Goal: Find specific fact: Find specific fact

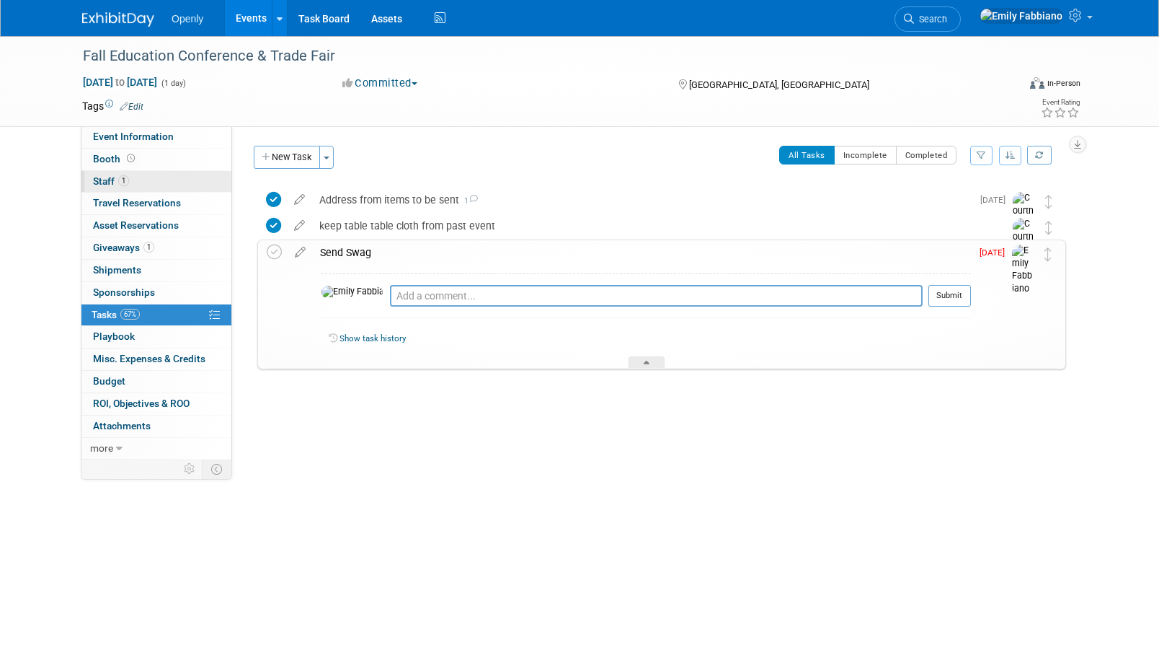
click at [138, 179] on link "1 Staff 1" at bounding box center [156, 182] width 150 height 22
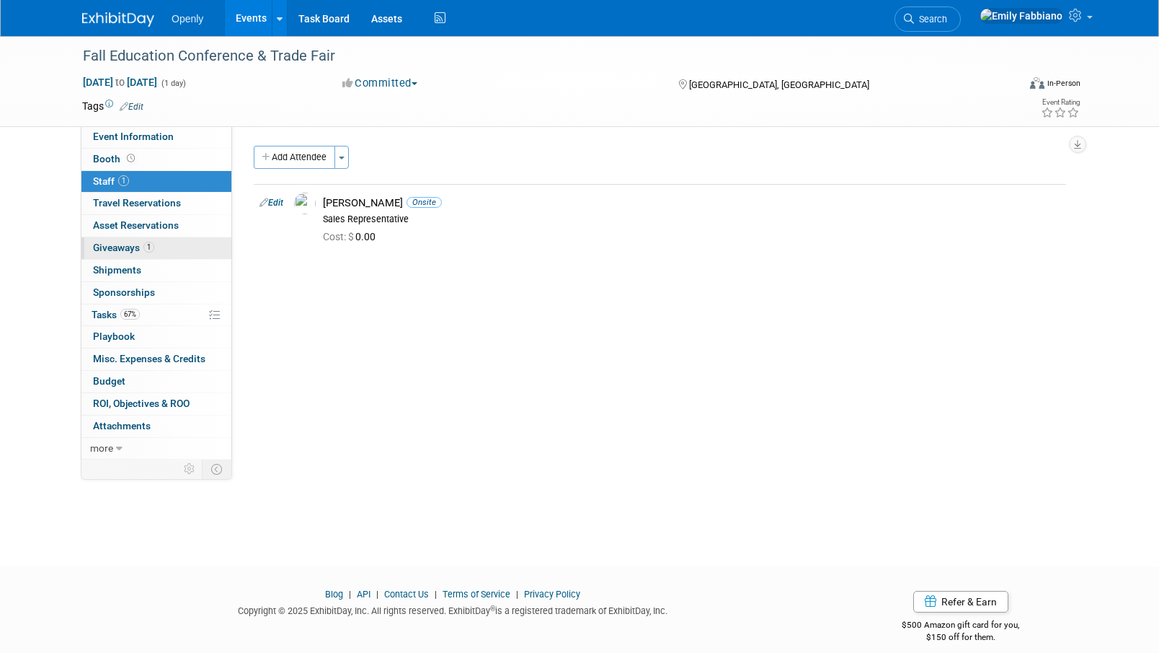
click at [133, 238] on link "1 Giveaways 1" at bounding box center [156, 248] width 150 height 22
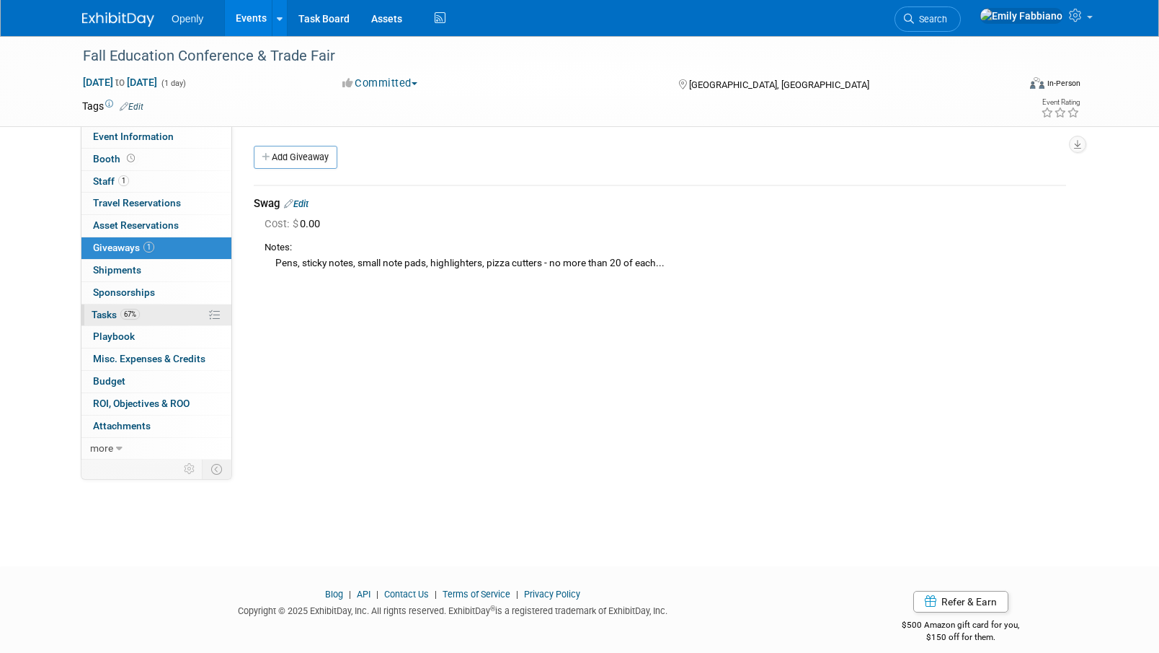
click at [115, 317] on span "Tasks 67%" at bounding box center [116, 315] width 48 height 12
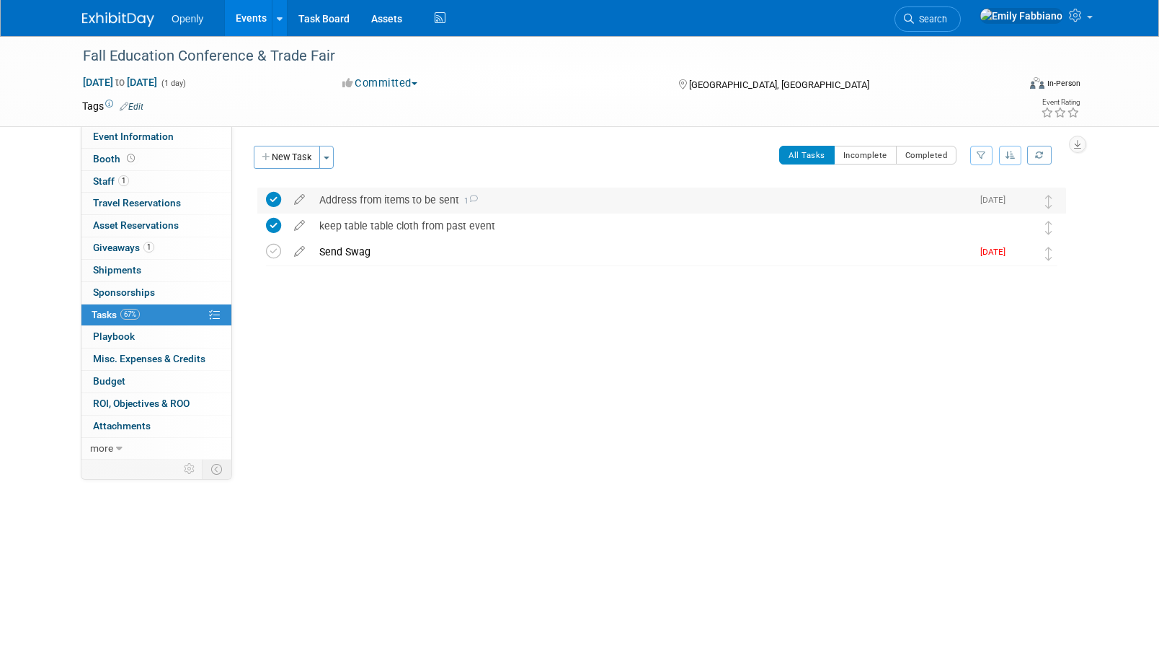
click at [389, 194] on div "Address from items to be sent 1" at bounding box center [642, 199] width 660 height 25
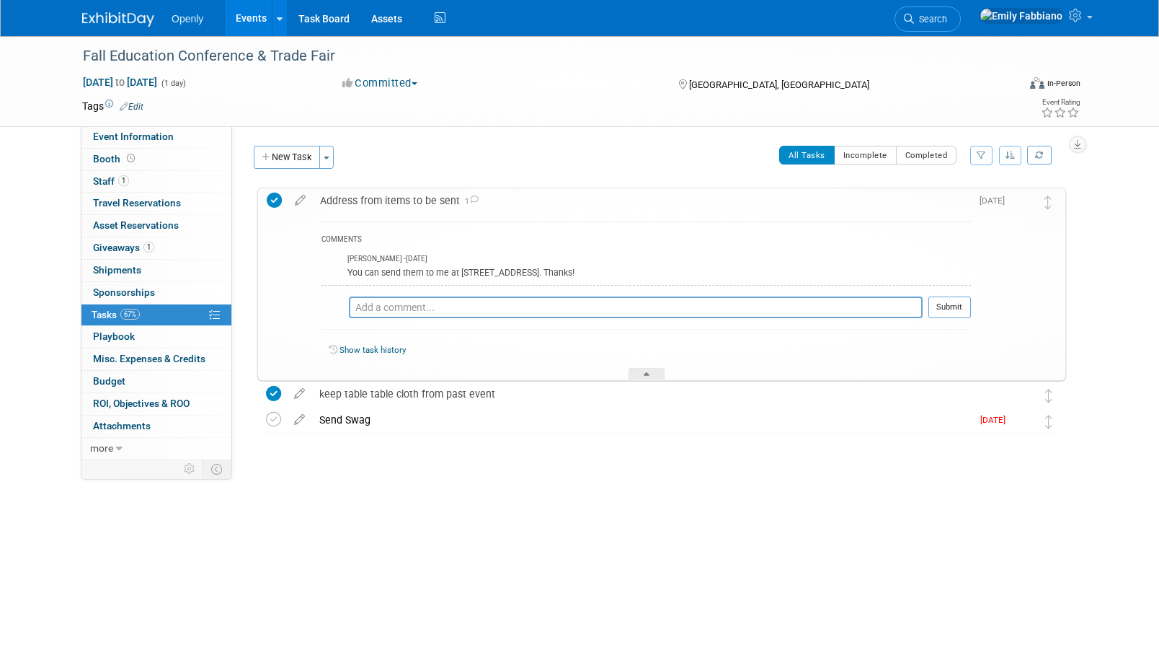
drag, startPoint x: 459, startPoint y: 275, endPoint x: 577, endPoint y: 275, distance: 118.3
click at [577, 275] on div "You can send them to me at 8000 Madison Blvd, Ste D102, PNB 184, Madison, AL 35…" at bounding box center [688, 272] width 565 height 14
copy div "8000 Madison Blvd, Ste D102"
